Goal: Transaction & Acquisition: Purchase product/service

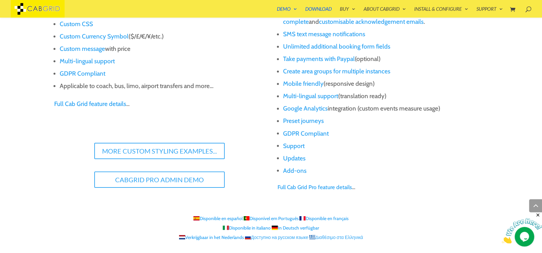
scroll to position [704, 0]
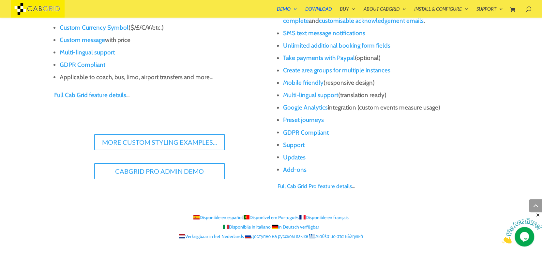
click at [215, 238] on link "Verkrijgbaar in het Nederlands" at bounding box center [211, 236] width 65 height 6
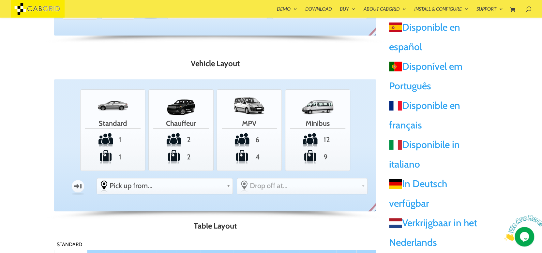
scroll to position [156, 0]
click at [432, 223] on link "Verkrijgbaar in het Nederlands" at bounding box center [433, 233] width 88 height 32
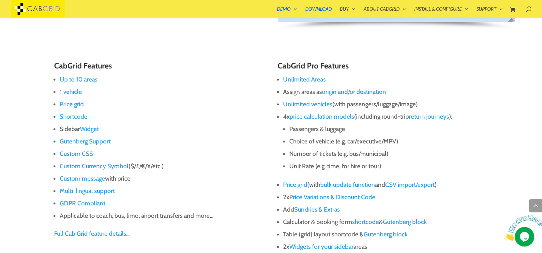
scroll to position [417, 0]
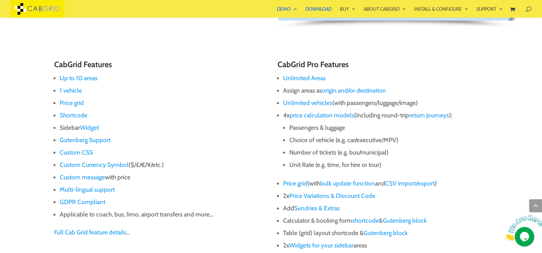
click at [303, 78] on link "Unlimited Areas" at bounding box center [304, 78] width 43 height 8
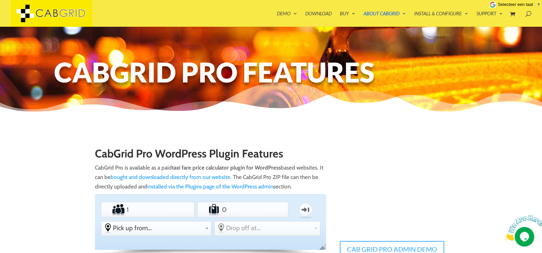
click at [504, 5] on span "Selecteer een taal" at bounding box center [515, 4] width 35 height 5
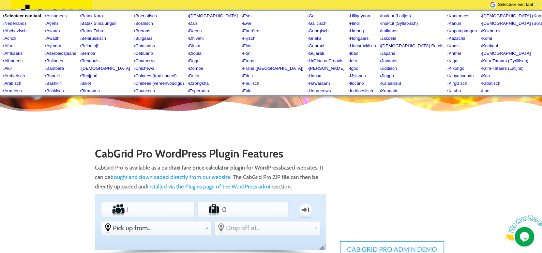
scroll to position [65, 0]
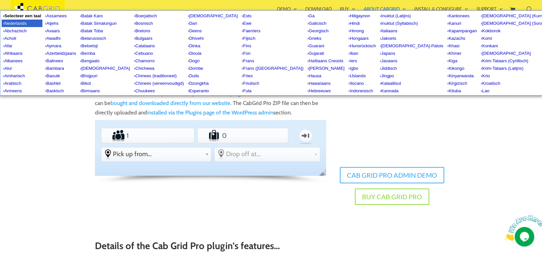
click at [20, 23] on span "Nederlands" at bounding box center [15, 23] width 22 height 5
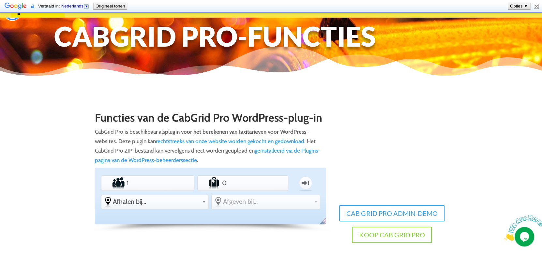
scroll to position [0, 0]
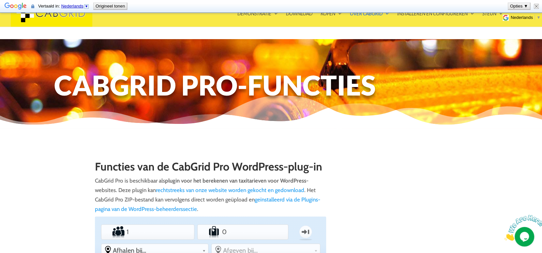
drag, startPoint x: 545, startPoint y: 11, endPoint x: 540, endPoint y: 4, distance: 8.5
click at [537, 6] on img at bounding box center [536, 6] width 5 height 5
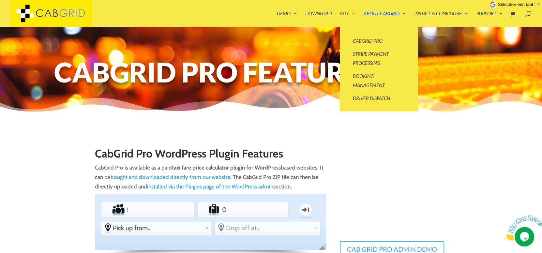
click at [350, 14] on link "Buy" at bounding box center [348, 19] width 16 height 16
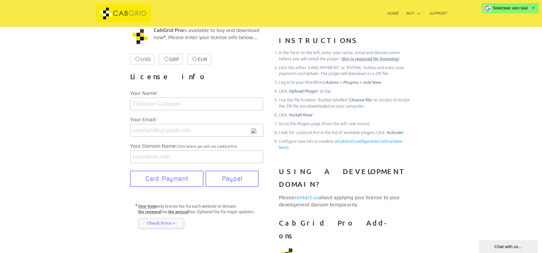
click at [193, 57] on input "EUR €38.99 €38.99" at bounding box center [195, 59] width 4 height 4
radio input "true"
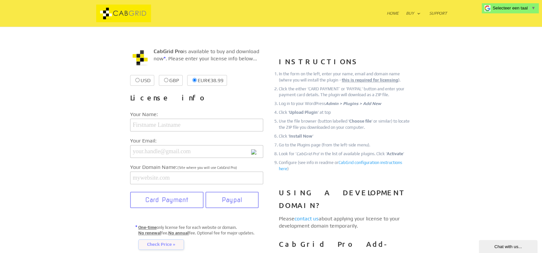
scroll to position [65, 0]
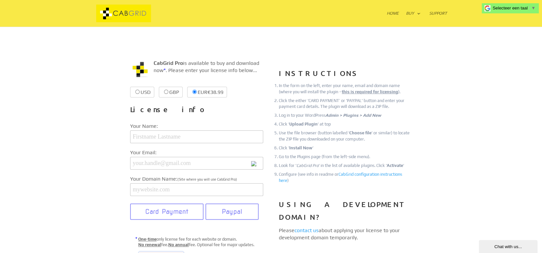
click at [164, 91] on input "GBP £37.99 £37.99" at bounding box center [166, 92] width 4 height 4
radio input "true"
click at [211, 91] on input "EUR €38.99 €38.99" at bounding box center [211, 92] width 4 height 4
radio input "true"
click at [515, 8] on span "Selecteer een taal" at bounding box center [510, 8] width 35 height 5
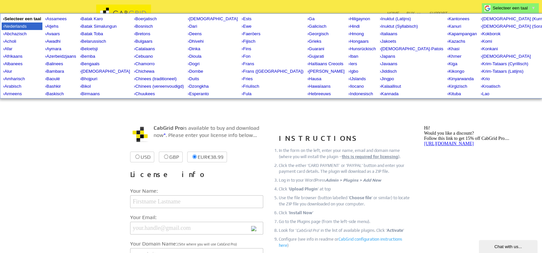
click at [22, 24] on span "Nederlands" at bounding box center [15, 26] width 22 height 5
